Goal: Ask a question

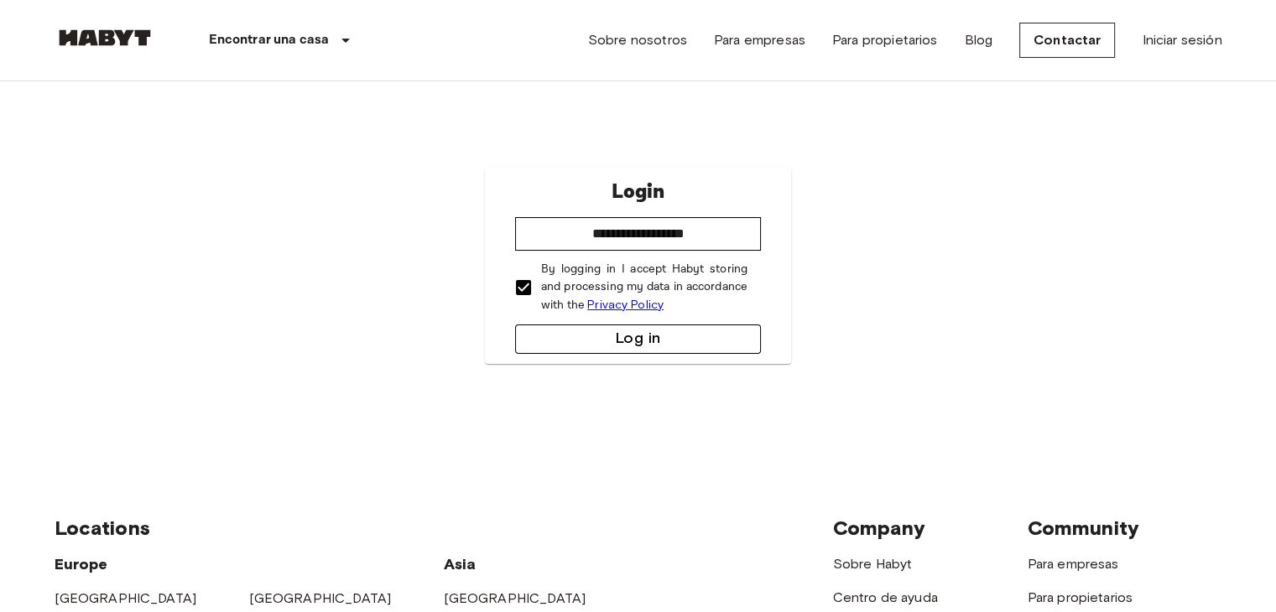
click at [666, 330] on button "Log in" at bounding box center [638, 339] width 246 height 29
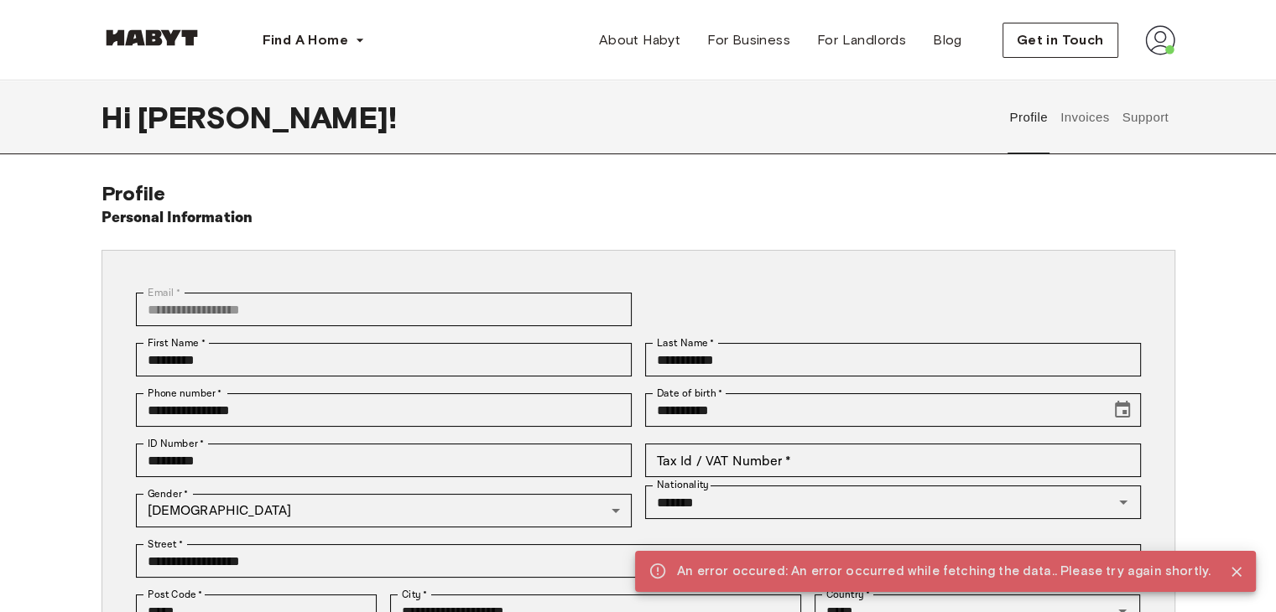
click at [1083, 121] on button "Invoices" at bounding box center [1084, 118] width 53 height 74
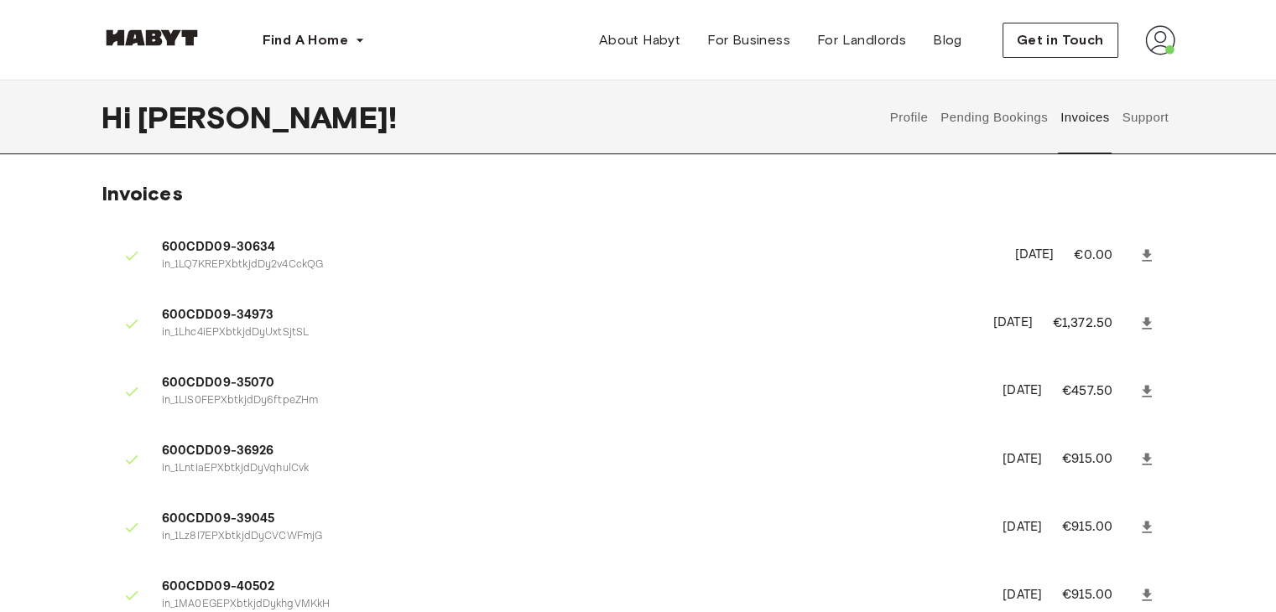
click at [1149, 127] on button "Support" at bounding box center [1145, 118] width 51 height 74
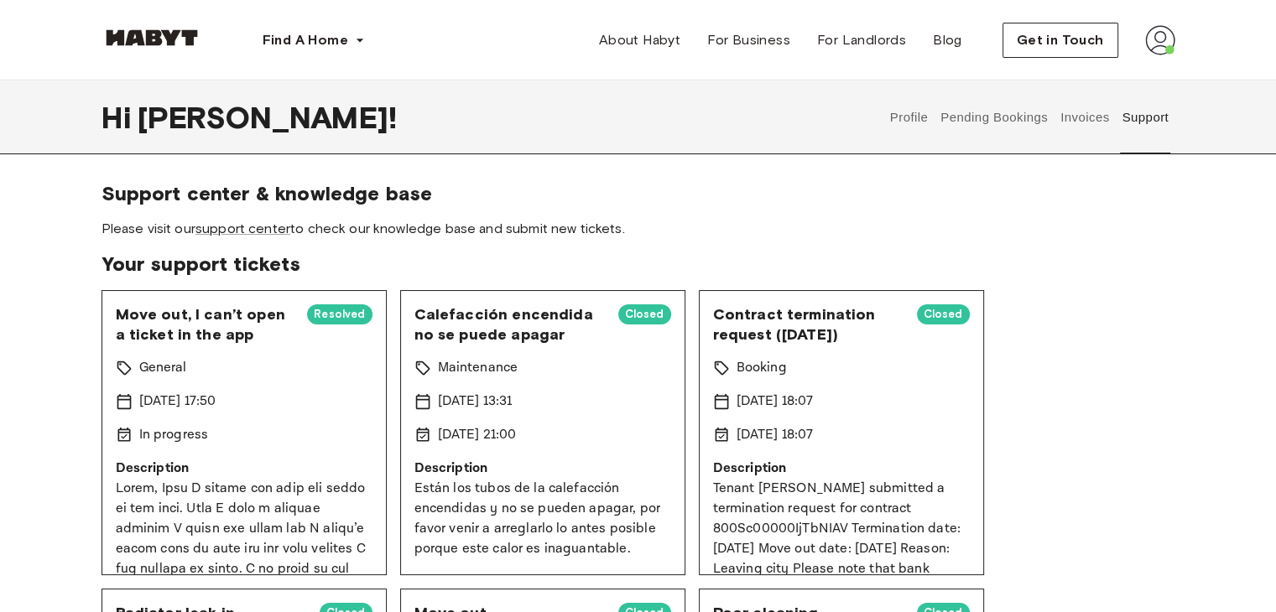
click at [299, 388] on div "Move out, I can’t open a ticket in the app Resolved General 14 Jul 2025 17:50 I…" at bounding box center [244, 432] width 285 height 285
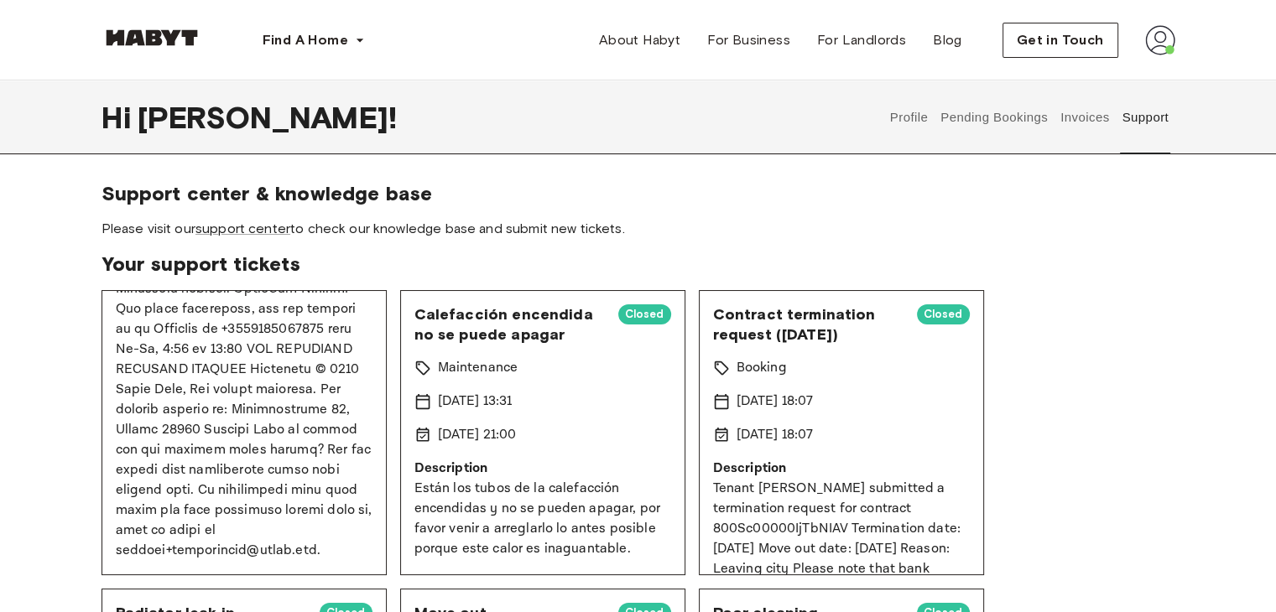
scroll to position [98, 0]
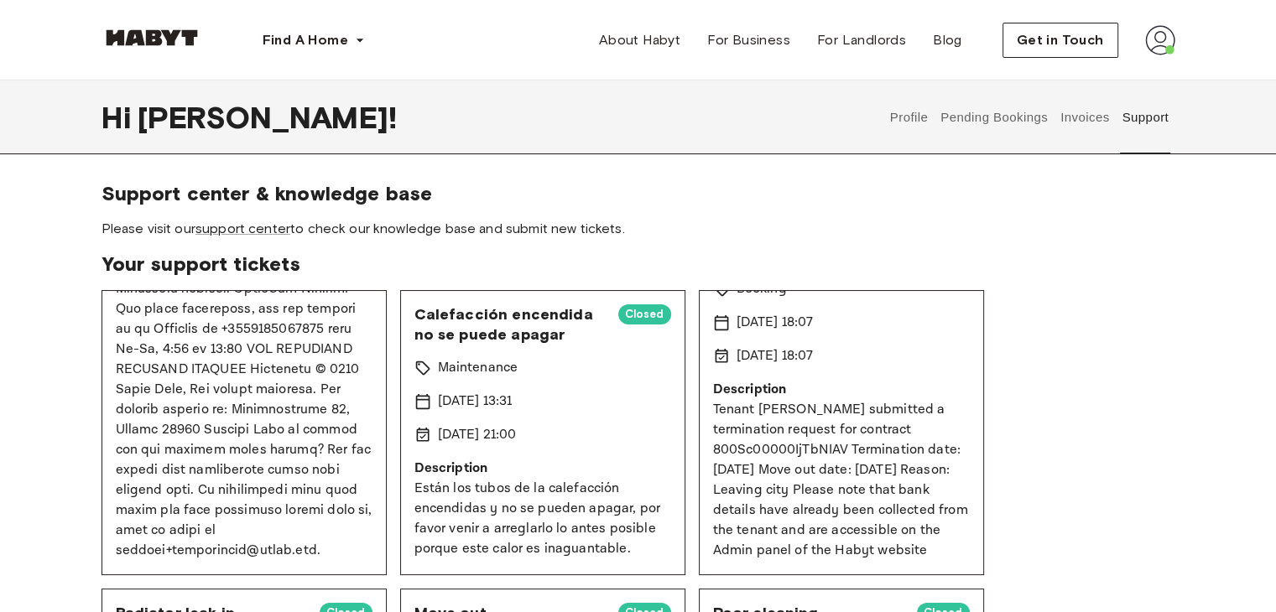
click at [248, 233] on link "support center" at bounding box center [242, 229] width 95 height 16
